Goal: Check status: Check status

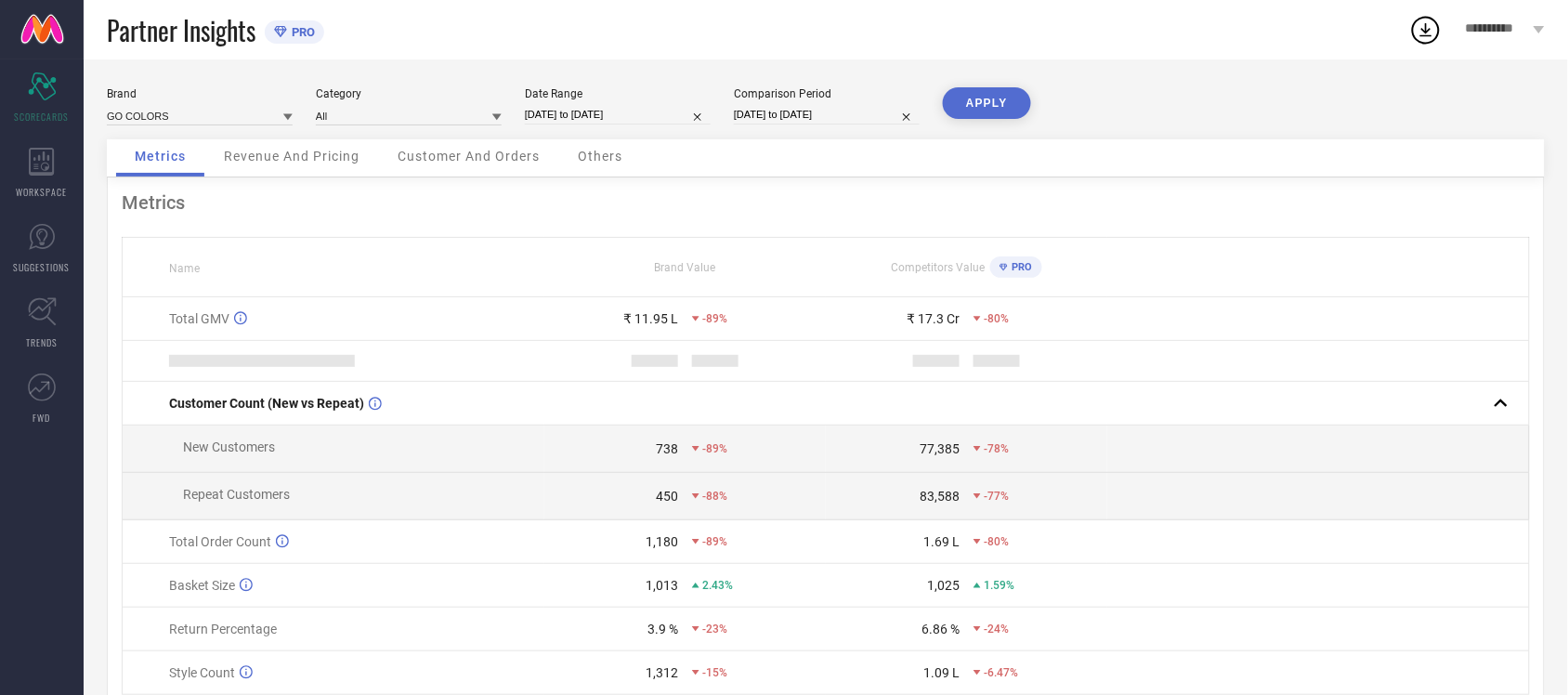
select select "7"
select select "2025"
select select "8"
select select "2025"
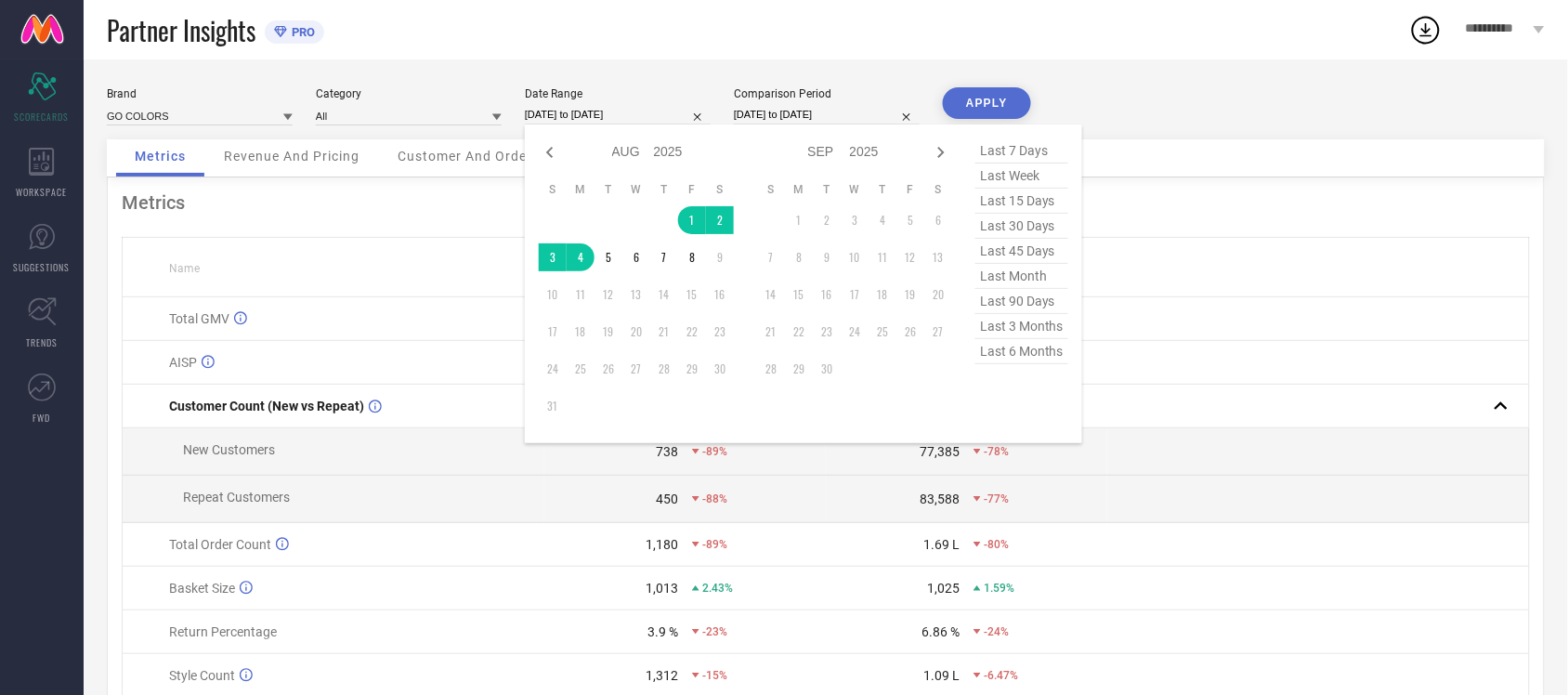
click at [624, 112] on input "[DATE] to [DATE]" at bounding box center [618, 115] width 186 height 19
click at [692, 223] on td "1" at bounding box center [692, 219] width 28 height 28
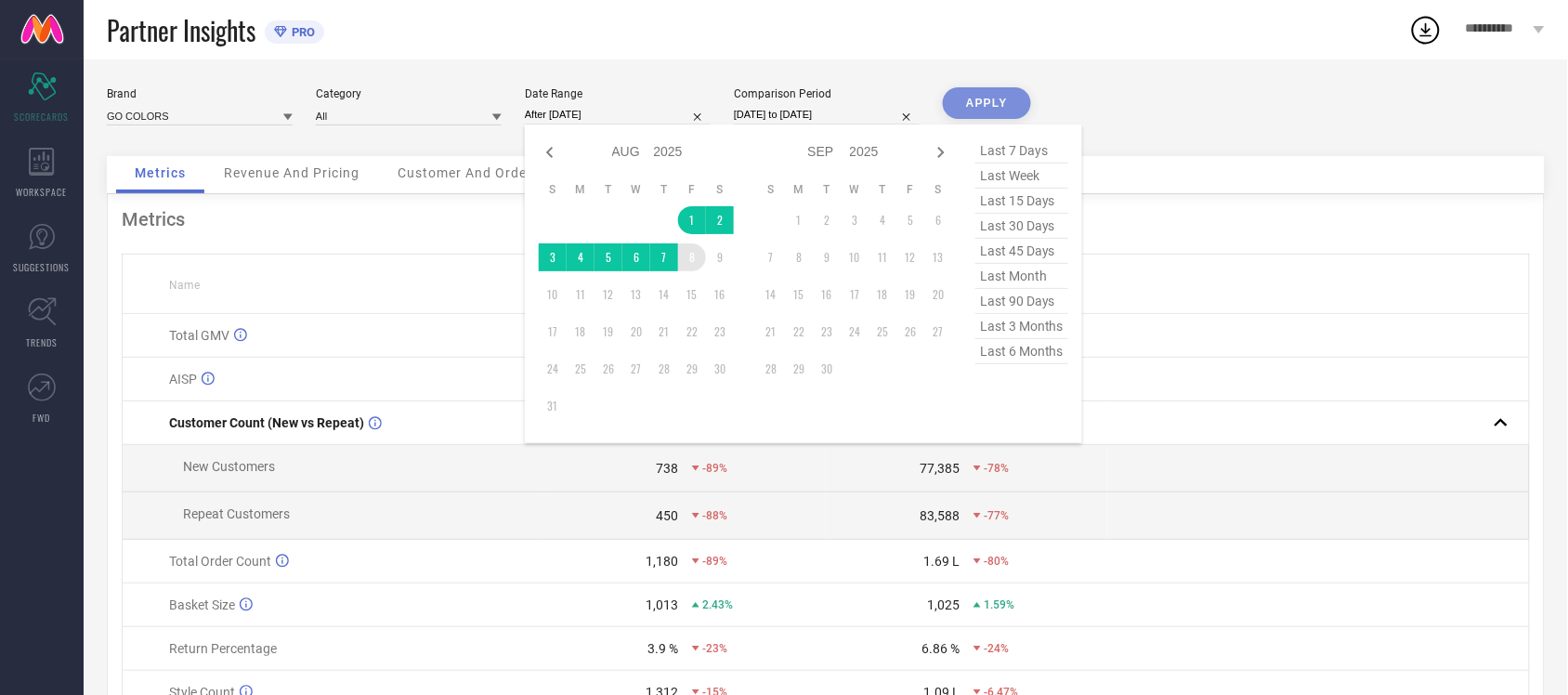
type input "[DATE] to [DATE]"
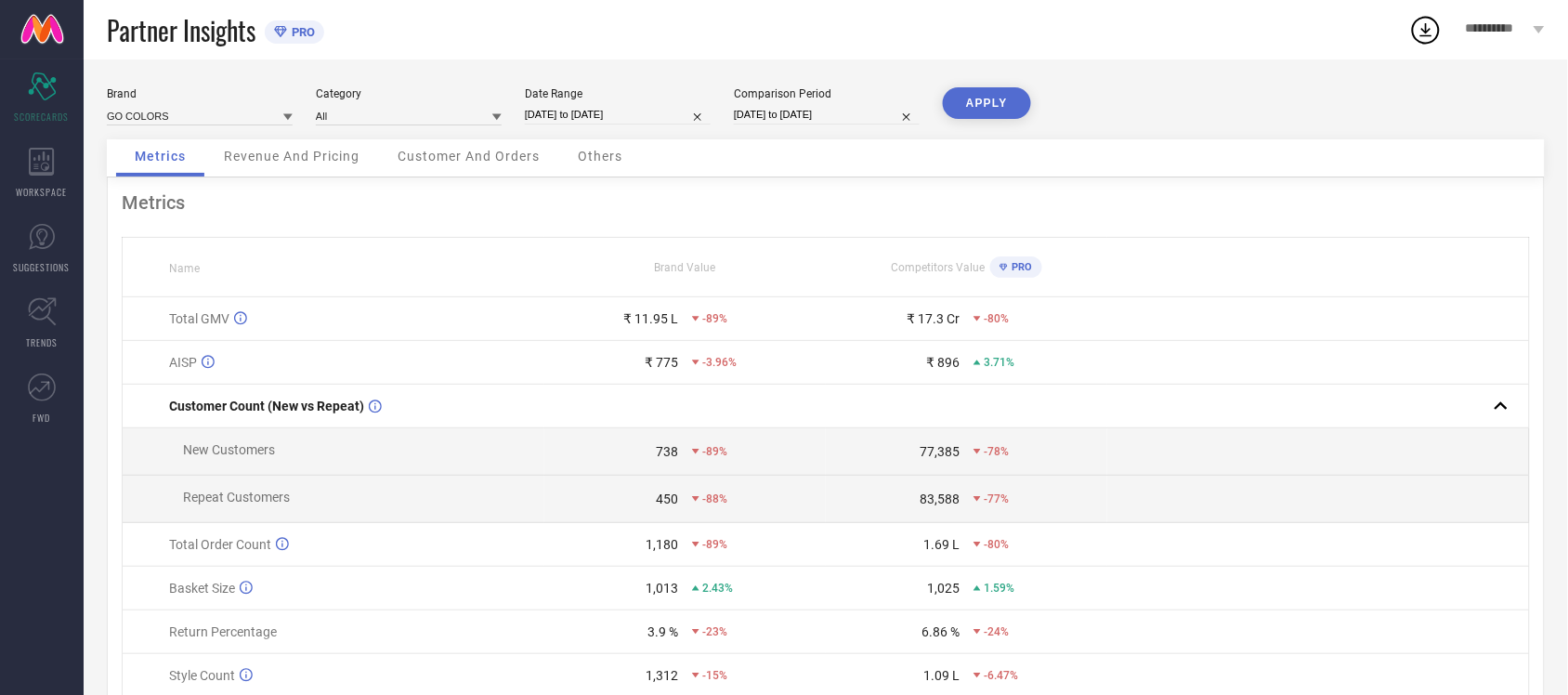
click at [1000, 107] on button "APPLY" at bounding box center [986, 102] width 88 height 32
